Goal: Task Accomplishment & Management: Manage account settings

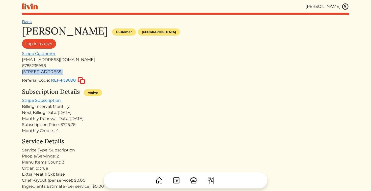
click at [22, 23] on link "Back" at bounding box center [27, 21] width 10 height 5
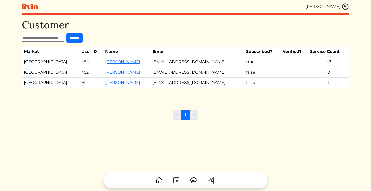
click at [348, 6] on img at bounding box center [346, 7] width 8 height 8
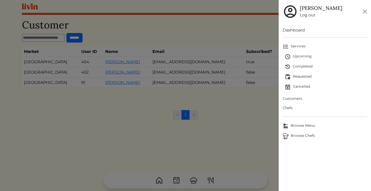
click at [287, 98] on span "Customers" at bounding box center [325, 98] width 85 height 5
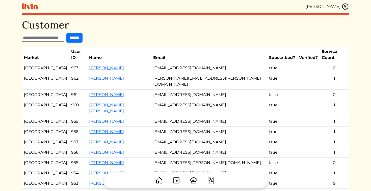
click at [183, 63] on td "[EMAIL_ADDRESS][DOMAIN_NAME]" at bounding box center [209, 68] width 116 height 10
click at [89, 66] on link "[PERSON_NAME]" at bounding box center [106, 68] width 35 height 5
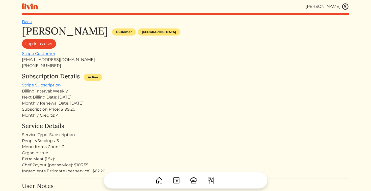
click at [47, 58] on div "[EMAIL_ADDRESS][DOMAIN_NAME]" at bounding box center [185, 60] width 327 height 6
copy div "[EMAIL_ADDRESS][DOMAIN_NAME]"
click at [30, 22] on link "Back" at bounding box center [27, 21] width 10 height 5
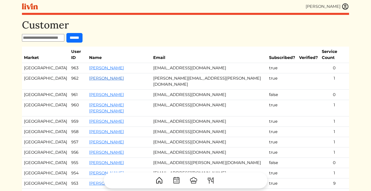
click at [91, 76] on link "[PERSON_NAME]" at bounding box center [106, 78] width 35 height 5
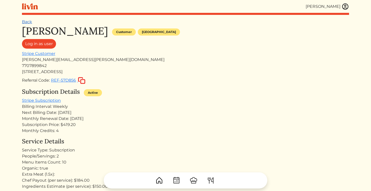
click at [29, 22] on link "Back" at bounding box center [27, 21] width 10 height 5
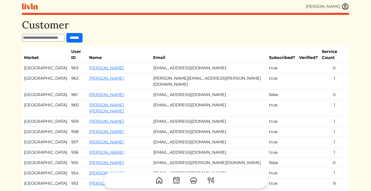
click at [36, 39] on input "text" at bounding box center [43, 38] width 42 height 8
click at [113, 103] on link "[PERSON_NAME] [PERSON_NAME]" at bounding box center [106, 108] width 35 height 11
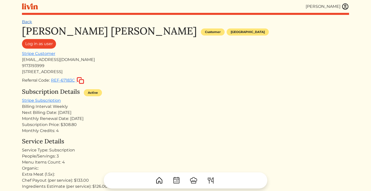
click at [30, 21] on link "Back" at bounding box center [27, 21] width 10 height 5
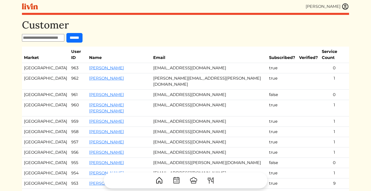
click at [343, 5] on img at bounding box center [346, 7] width 8 height 8
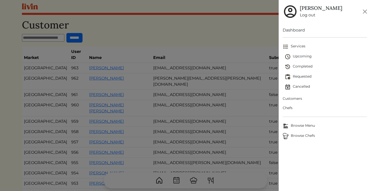
click at [300, 57] on span "Upcoming" at bounding box center [326, 57] width 83 height 6
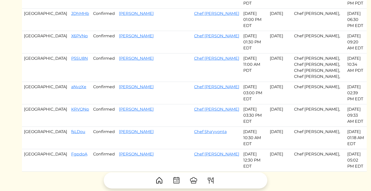
scroll to position [220, 0]
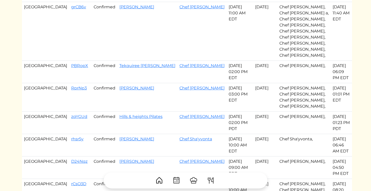
scroll to position [100, 0]
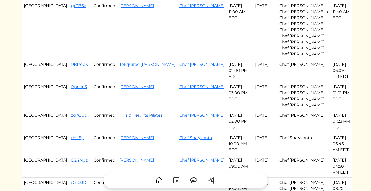
click at [119, 113] on link "Hills & heights Pilates" at bounding box center [140, 115] width 43 height 5
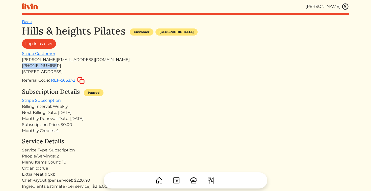
drag, startPoint x: 55, startPoint y: 68, endPoint x: 0, endPoint y: 68, distance: 55.3
click at [0, 68] on html "[PERSON_NAME] [PERSON_NAME] Log out Dashboard Services Upcoming Completed Reque…" at bounding box center [185, 95] width 371 height 191
copy div "[PHONE_NUMBER]"
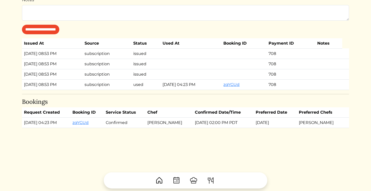
scroll to position [339, 0]
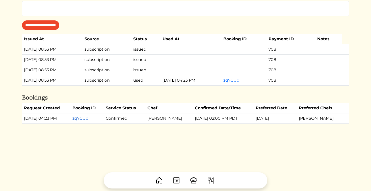
click at [89, 116] on link "zqYGUd" at bounding box center [80, 118] width 16 height 5
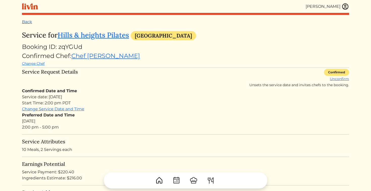
click at [27, 22] on link "Back" at bounding box center [27, 21] width 10 height 5
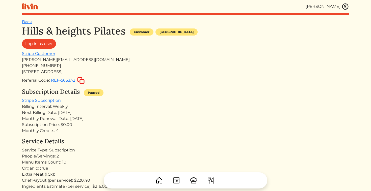
click at [30, 25] on h1 "Hills & heights Pilates" at bounding box center [74, 31] width 104 height 12
click at [29, 24] on link "Back" at bounding box center [27, 21] width 10 height 5
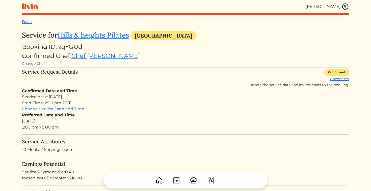
click at [27, 23] on link "Back" at bounding box center [27, 21] width 10 height 5
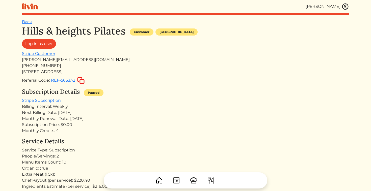
click at [344, 9] on img at bounding box center [346, 7] width 8 height 8
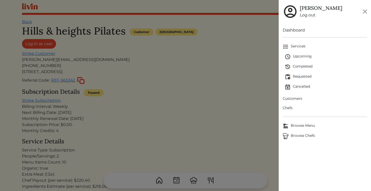
click at [294, 57] on span "Upcoming" at bounding box center [326, 57] width 83 height 6
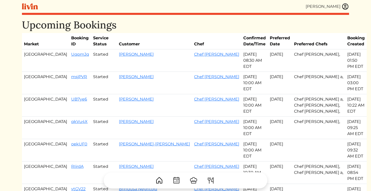
scroll to position [260, 0]
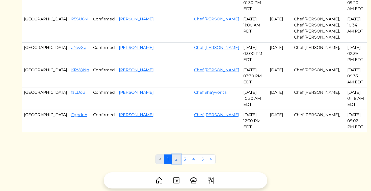
click at [176, 155] on link "2" at bounding box center [176, 160] width 9 height 10
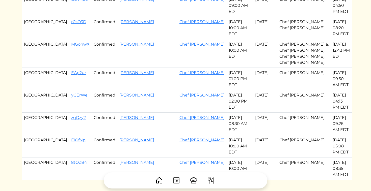
scroll to position [278, 0]
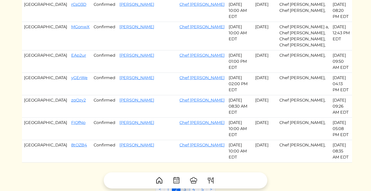
click at [187, 185] on link "3" at bounding box center [184, 190] width 9 height 10
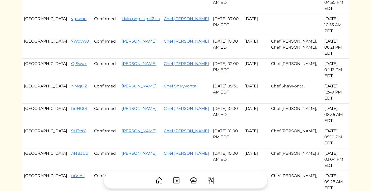
scroll to position [227, 0]
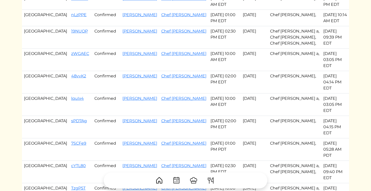
scroll to position [155, 0]
